Goal: Communication & Community: Answer question/provide support

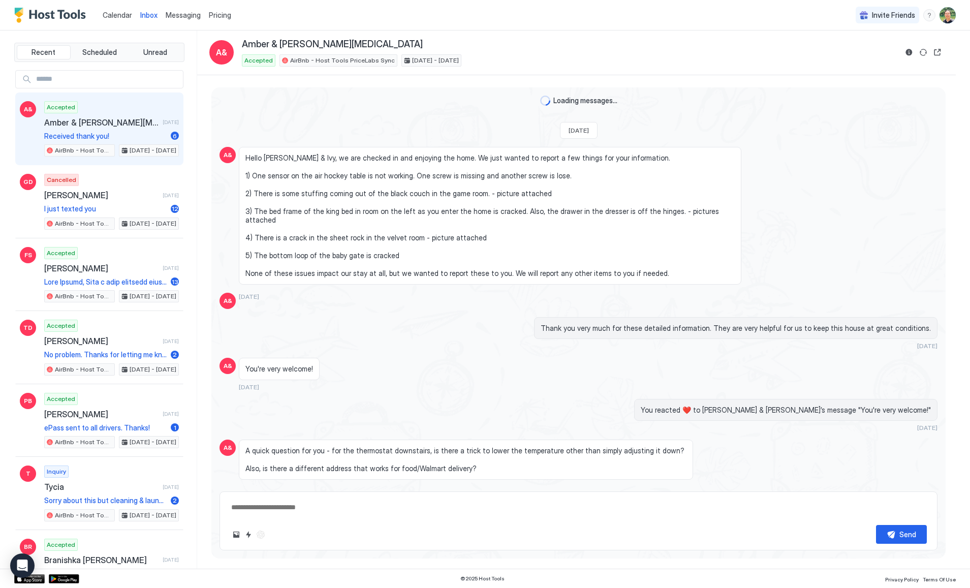
scroll to position [1106, 0]
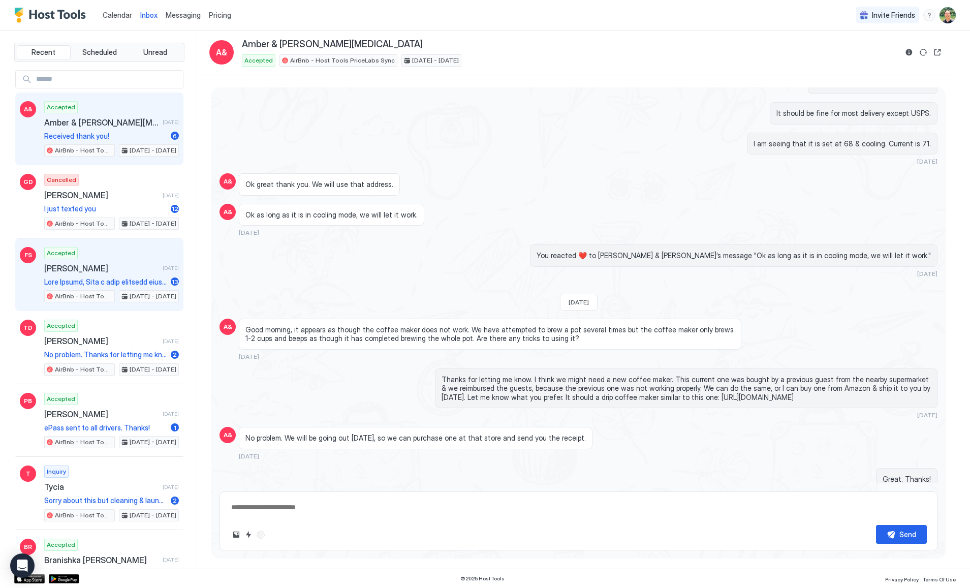
click at [97, 266] on span "[PERSON_NAME]" at bounding box center [101, 268] width 114 height 10
type textarea "*"
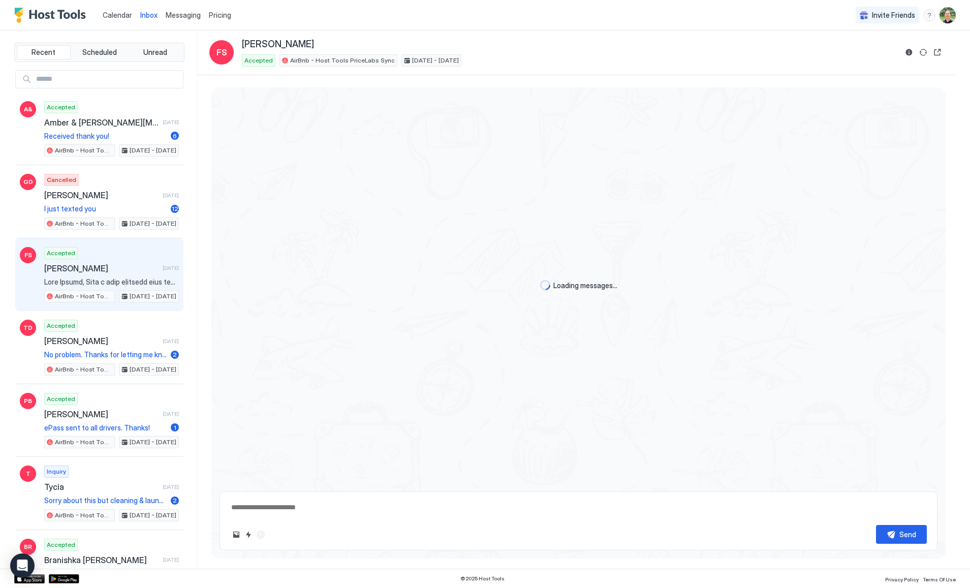
scroll to position [1271, 0]
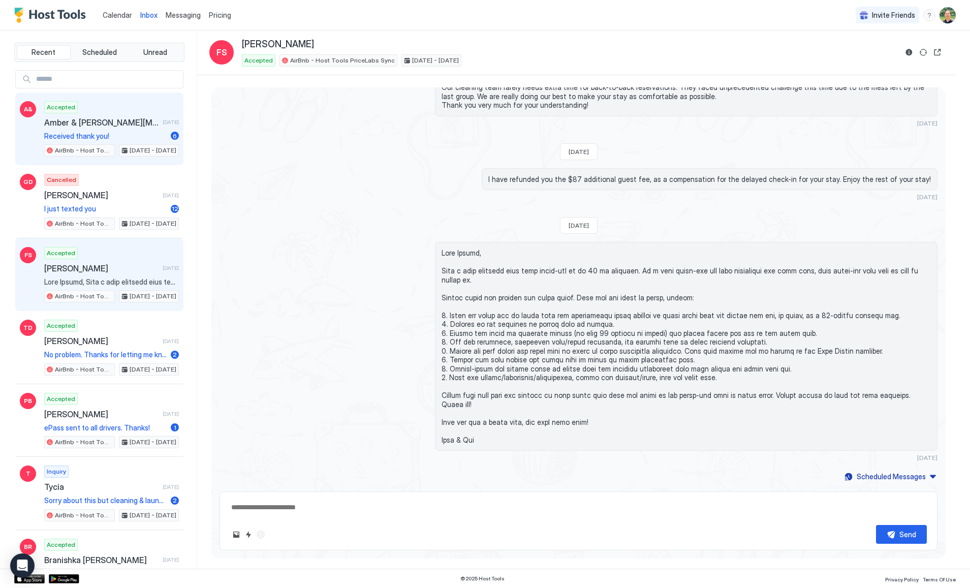
click at [129, 132] on span "Received thank you!" at bounding box center [105, 136] width 122 height 9
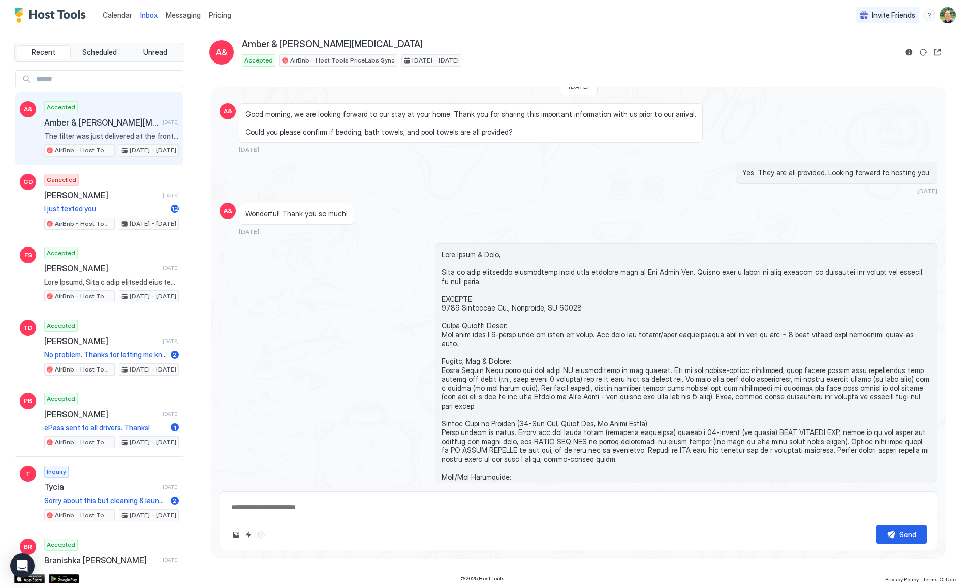
scroll to position [910, 0]
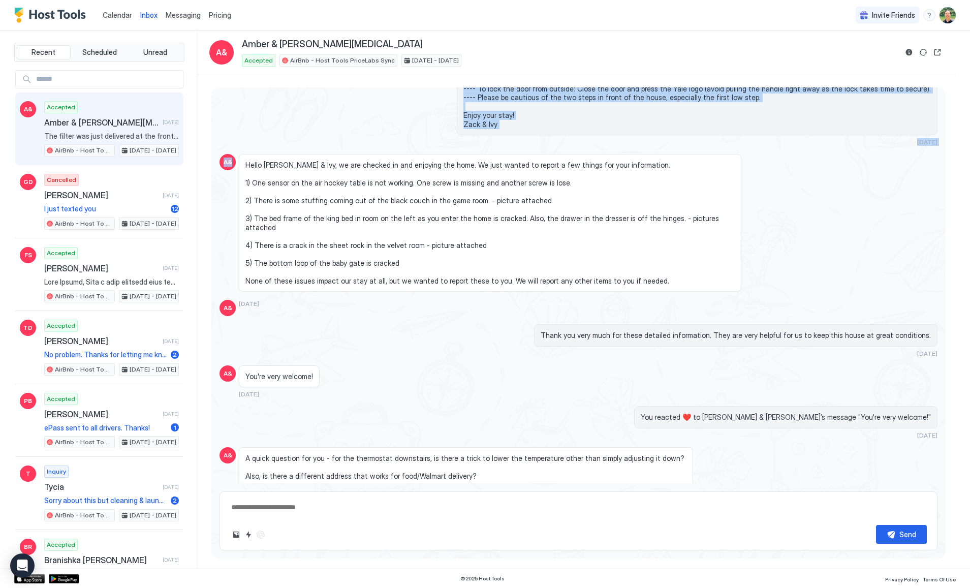
drag, startPoint x: 439, startPoint y: 210, endPoint x: 686, endPoint y: 106, distance: 268.0
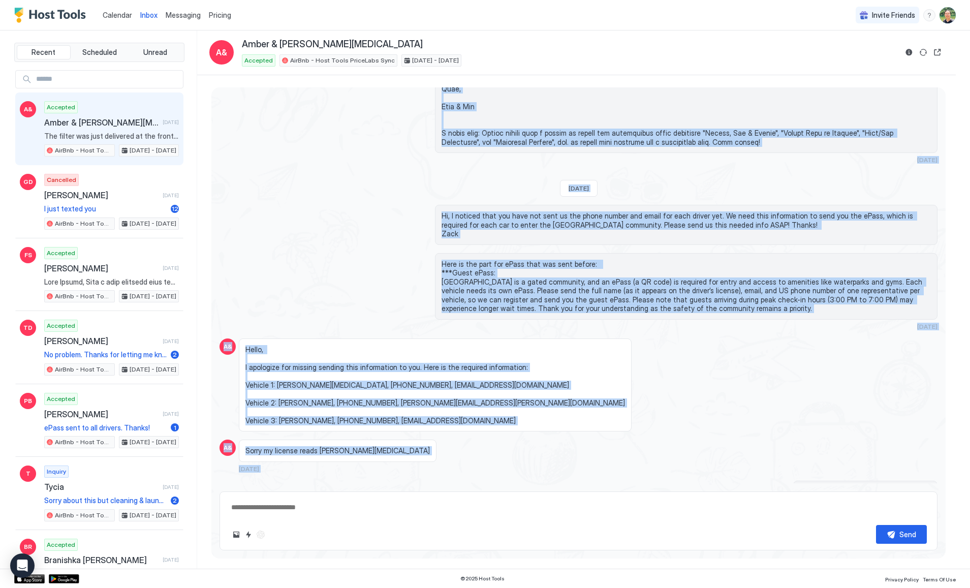
scroll to position [1736, 0]
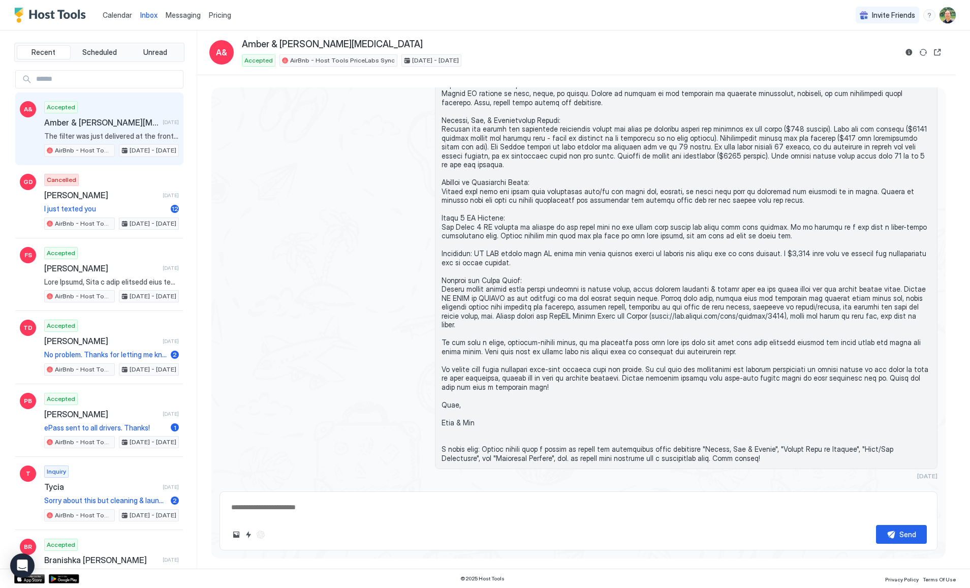
scroll to position [1591, 0]
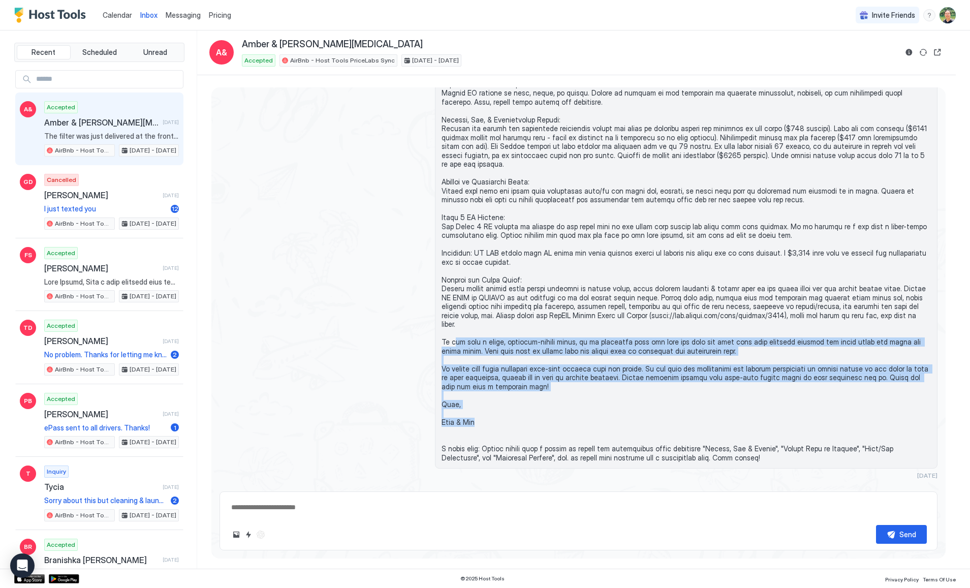
drag, startPoint x: 479, startPoint y: 367, endPoint x: 447, endPoint y: 292, distance: 81.7
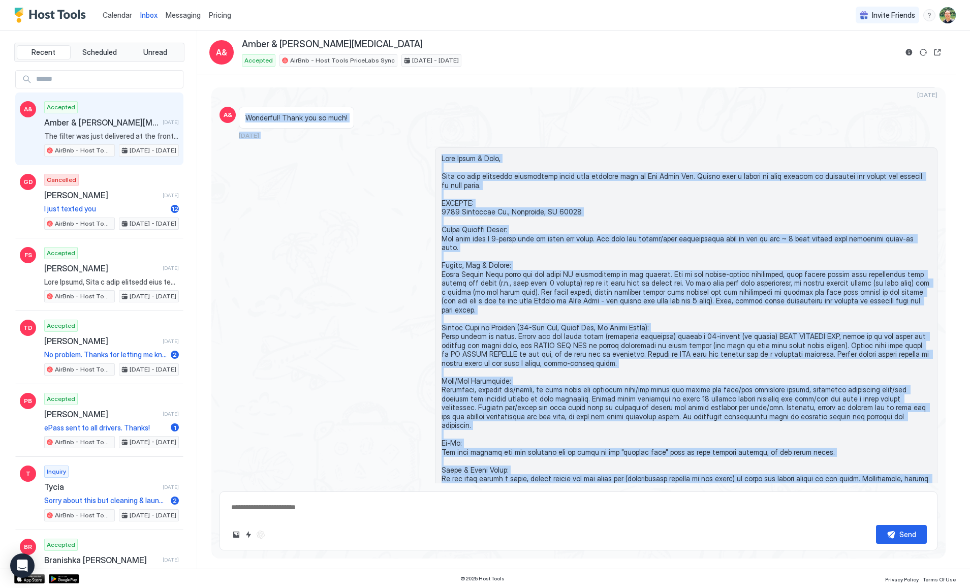
scroll to position [941, 0]
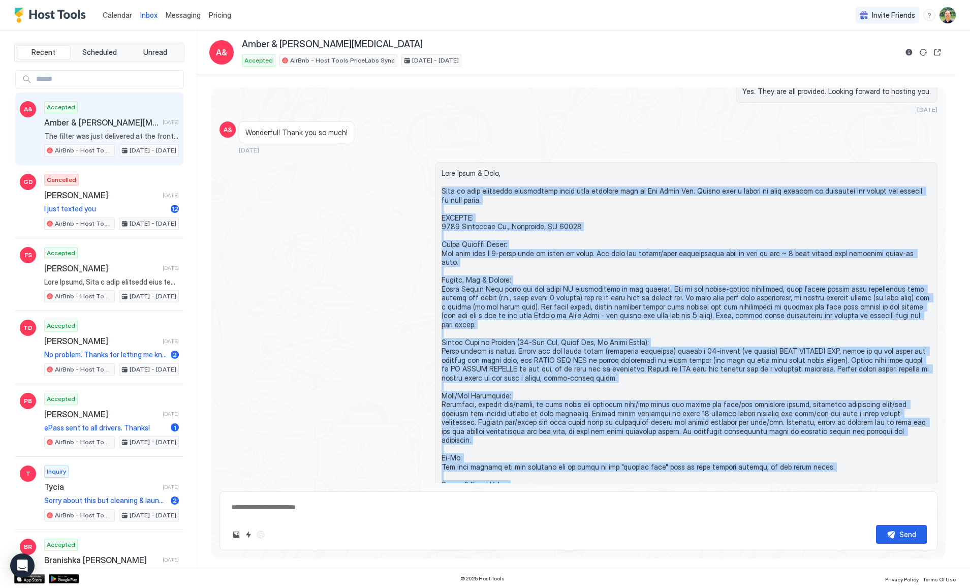
drag, startPoint x: 700, startPoint y: 400, endPoint x: 438, endPoint y: 185, distance: 338.7
copy span "Here is some important information about your upcoming stay at [GEOGRAPHIC_DATA…"
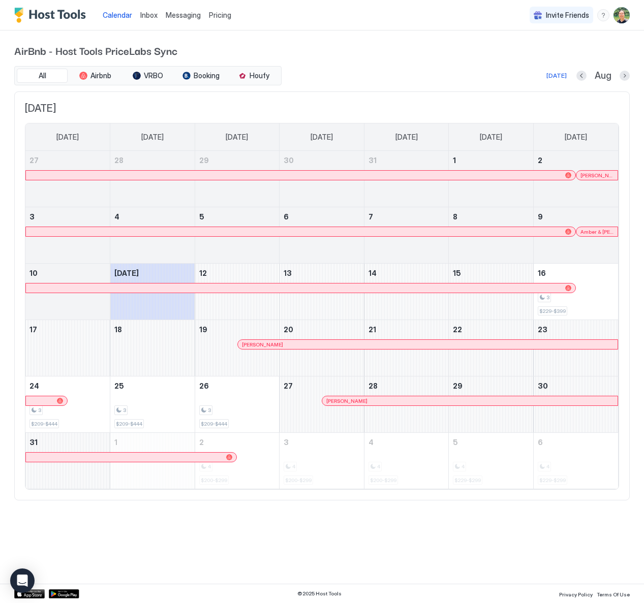
click at [179, 15] on span "Messaging" at bounding box center [183, 15] width 35 height 9
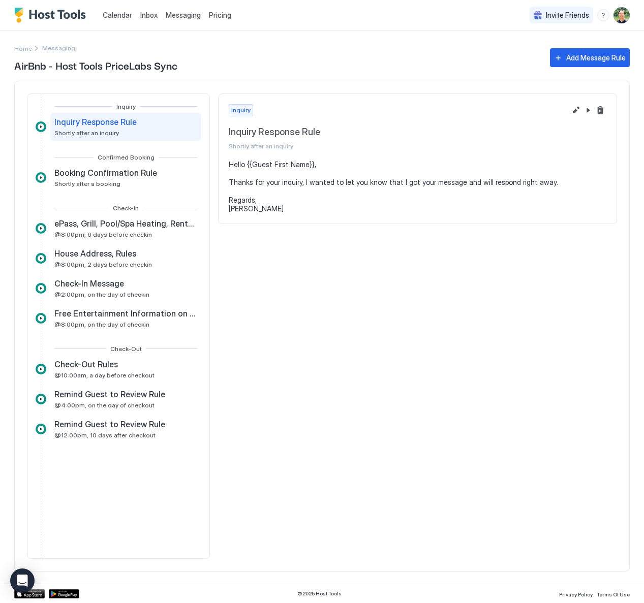
click at [155, 16] on span "Inbox" at bounding box center [148, 15] width 17 height 9
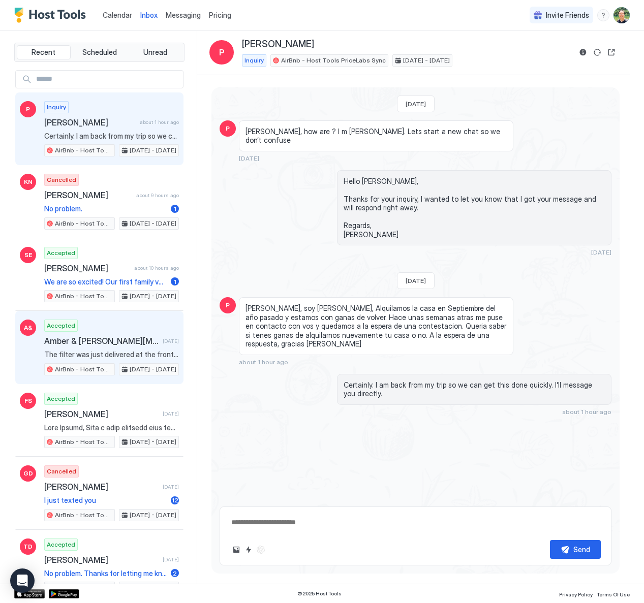
click at [100, 342] on span "Amber & [PERSON_NAME][MEDICAL_DATA]" at bounding box center [101, 341] width 114 height 10
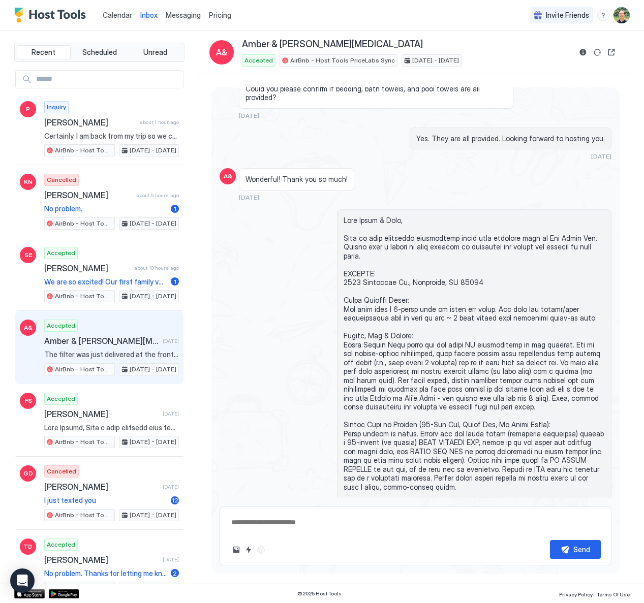
scroll to position [1116, 0]
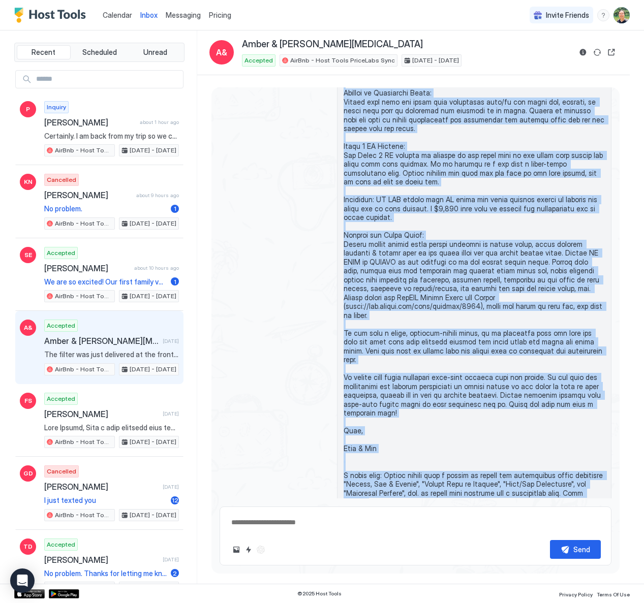
scroll to position [2164, 0]
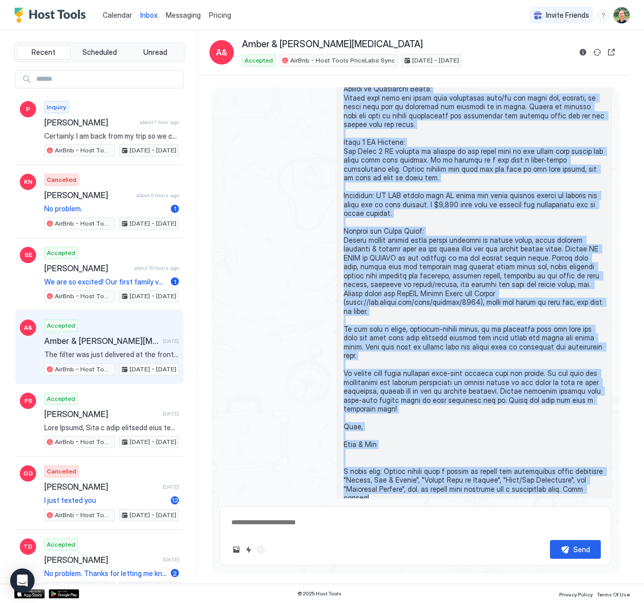
drag, startPoint x: 342, startPoint y: 211, endPoint x: 444, endPoint y: 443, distance: 253.0
copy span "Dear Amber & Jeff, Here is some important information about your upcoming stay …"
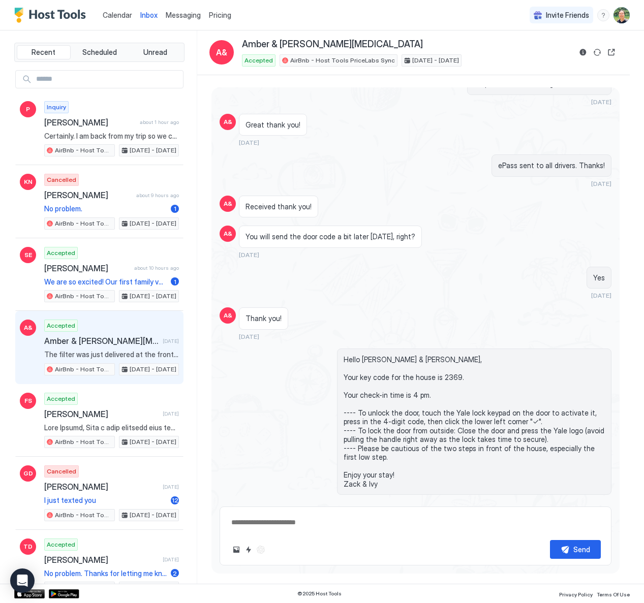
scroll to position [3031, 0]
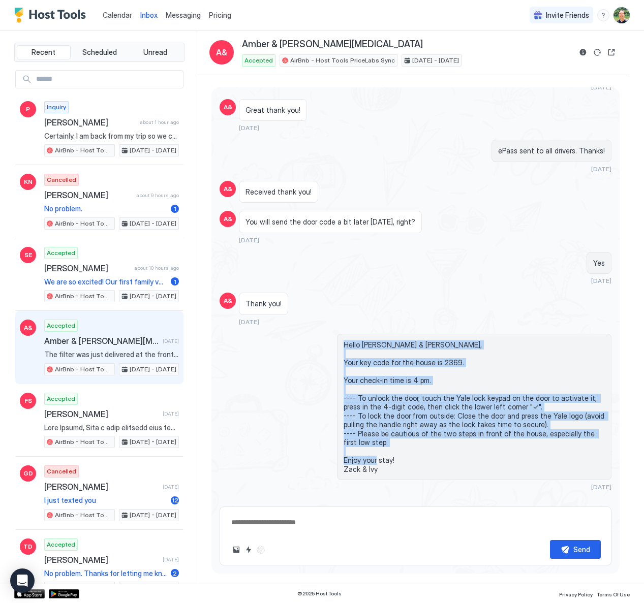
drag, startPoint x: 341, startPoint y: 257, endPoint x: 406, endPoint y: 379, distance: 138.2
click at [406, 379] on span "Hello [PERSON_NAME] & [PERSON_NAME], Your key code for the house is 2369. Your …" at bounding box center [473, 407] width 261 height 134
copy span "Hello Amber & Jeff, Your key code for the house is 2369. Your check-in time is …"
click at [453, 372] on span "Hello [PERSON_NAME] & [PERSON_NAME], Your key code for the house is 2369. Your …" at bounding box center [473, 407] width 261 height 134
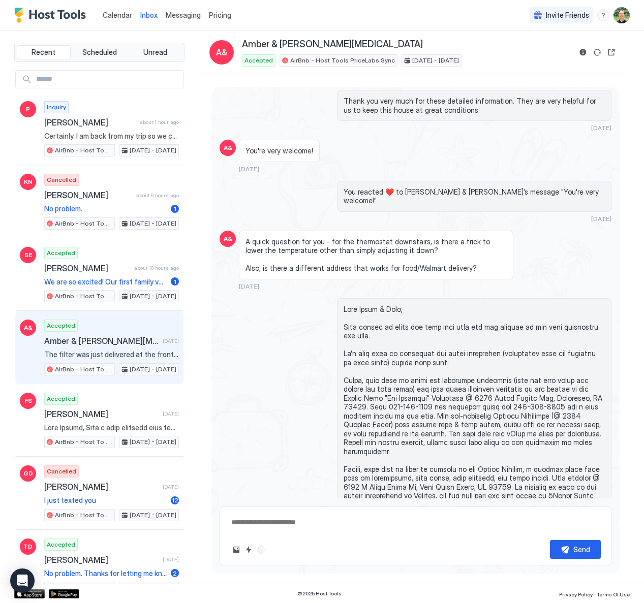
scroll to position [3656, 0]
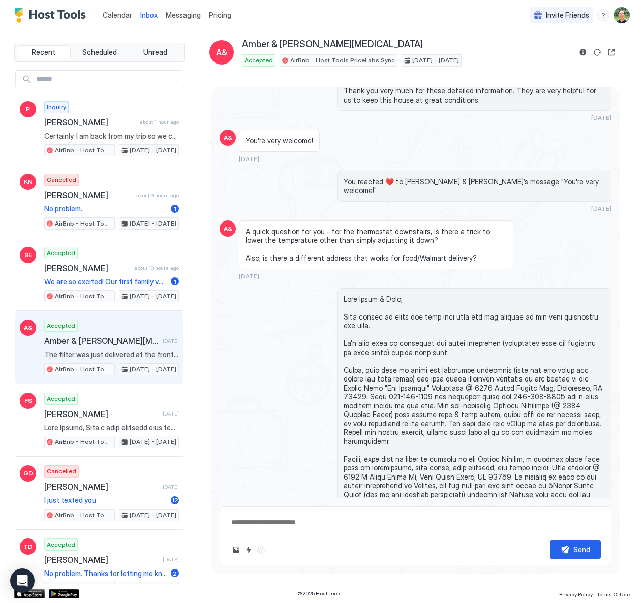
type textarea "*"
